Goal: Task Accomplishment & Management: Manage account settings

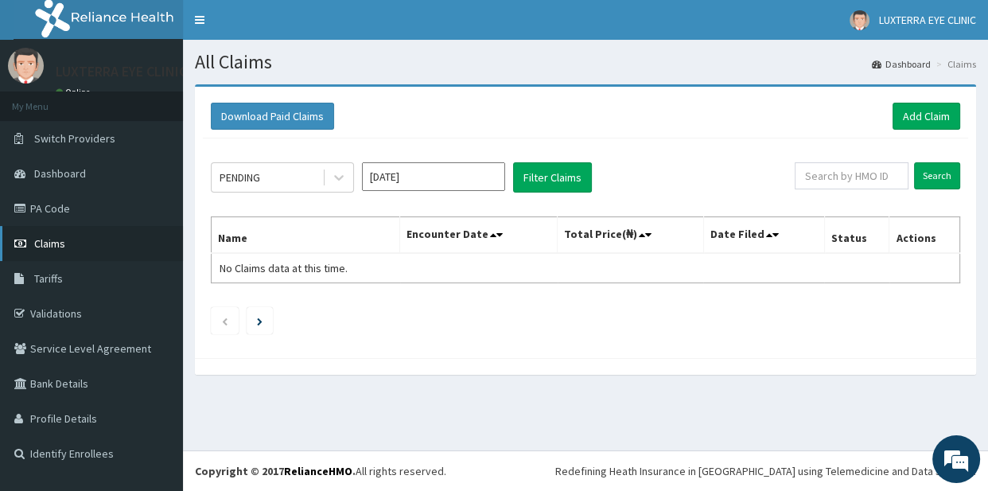
click at [75, 239] on link "Claims" at bounding box center [91, 243] width 183 height 35
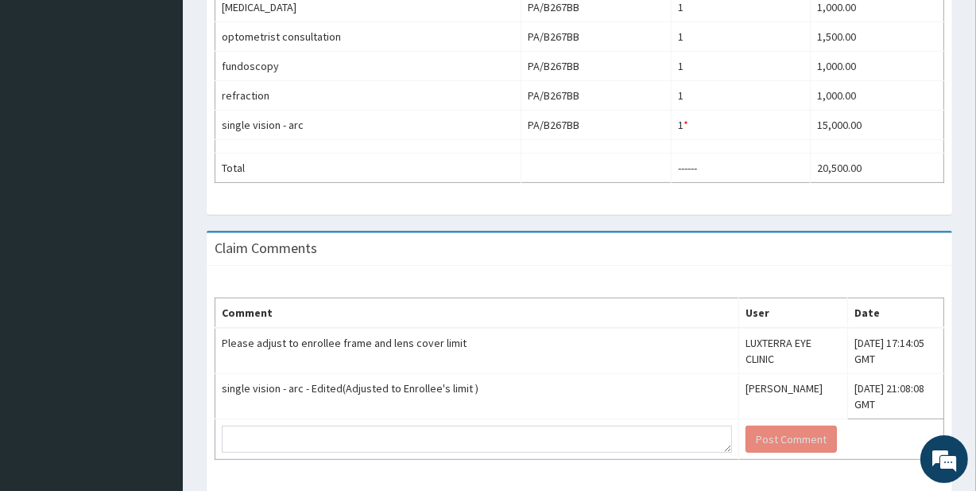
scroll to position [608, 0]
